Goal: Information Seeking & Learning: Learn about a topic

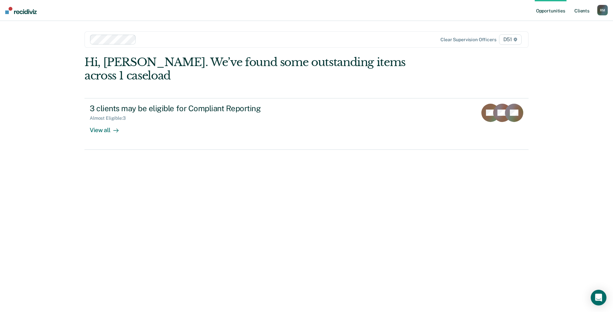
click at [579, 9] on link "Client s" at bounding box center [582, 10] width 18 height 21
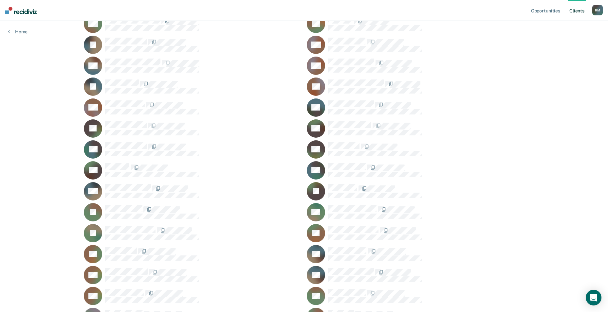
scroll to position [164, 0]
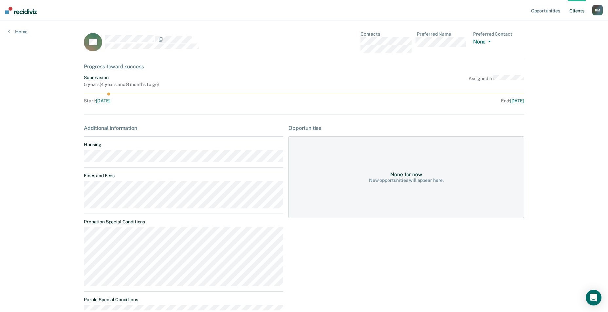
click at [574, 9] on link "Client s" at bounding box center [577, 10] width 18 height 21
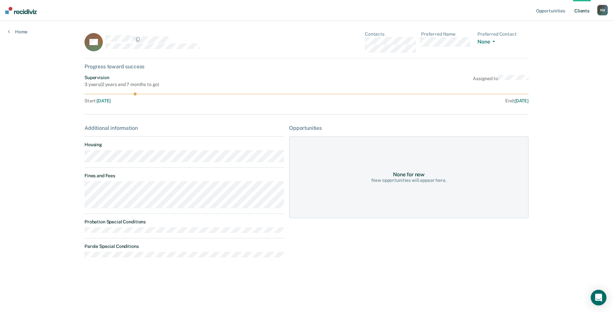
click at [582, 10] on link "Client s" at bounding box center [582, 10] width 18 height 21
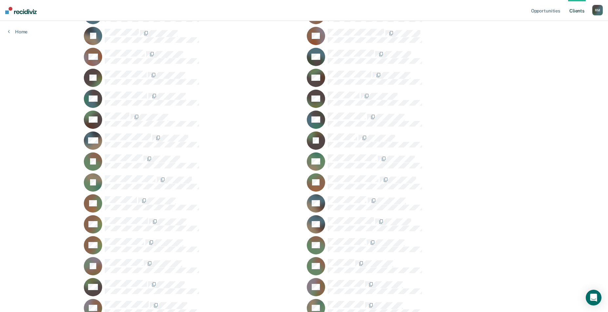
scroll to position [229, 0]
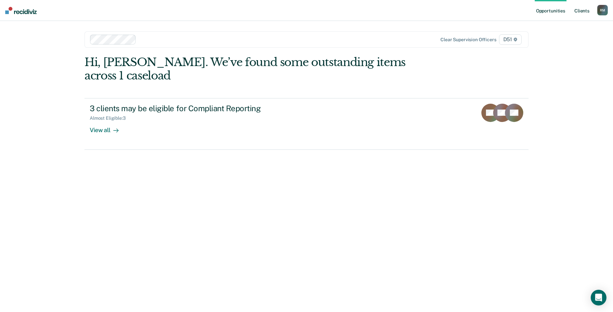
click at [584, 8] on link "Client s" at bounding box center [582, 10] width 18 height 21
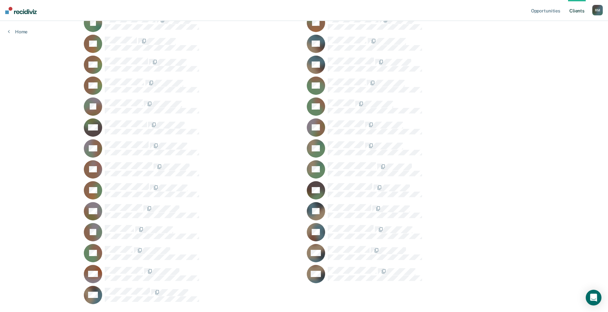
scroll to position [376, 0]
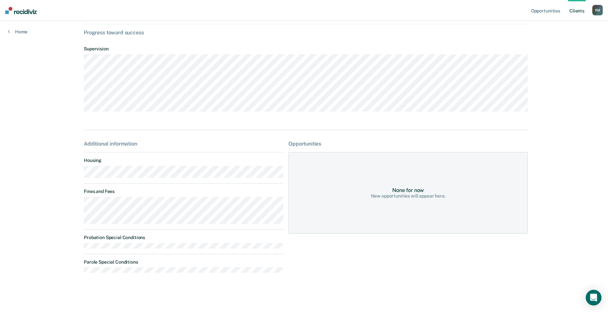
scroll to position [33, 0]
